Goal: Use online tool/utility: Utilize a website feature to perform a specific function

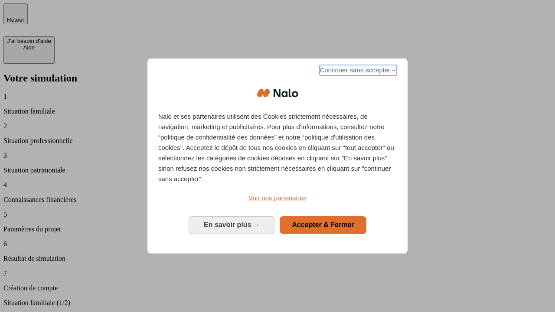
click at [357, 71] on span "Continuer sans accepter →" at bounding box center [357, 70] width 77 height 10
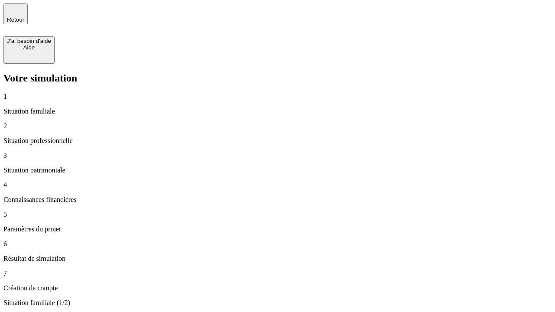
type input "30 000"
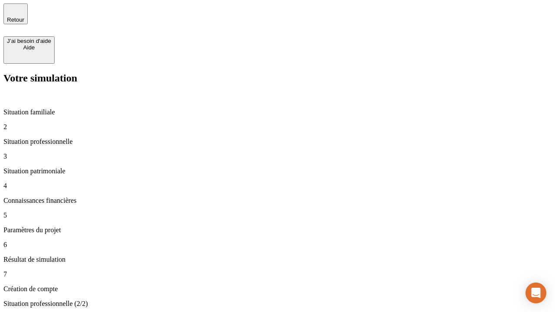
type input "1 000"
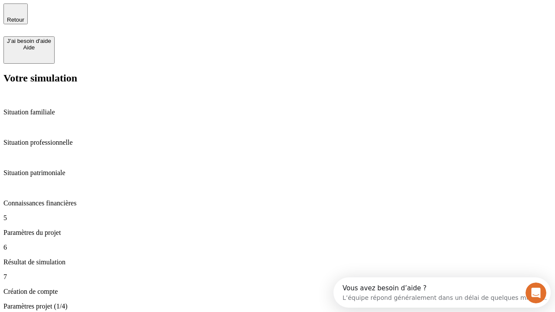
scroll to position [8, 0]
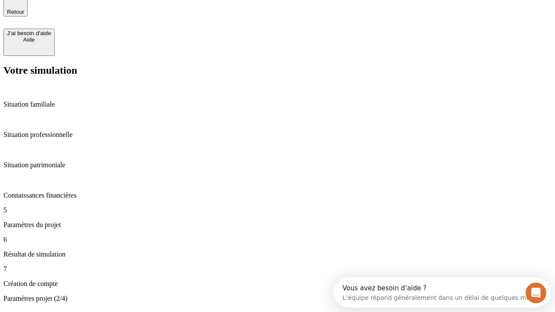
type input "65"
type input "5 000"
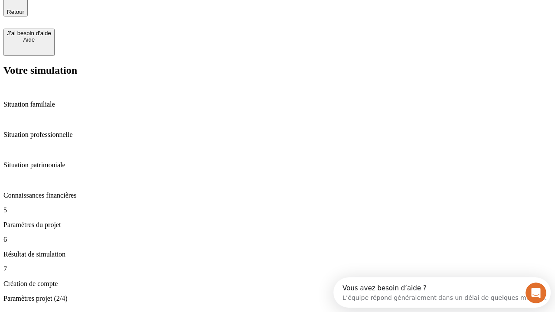
type input "640"
